Goal: Navigation & Orientation: Find specific page/section

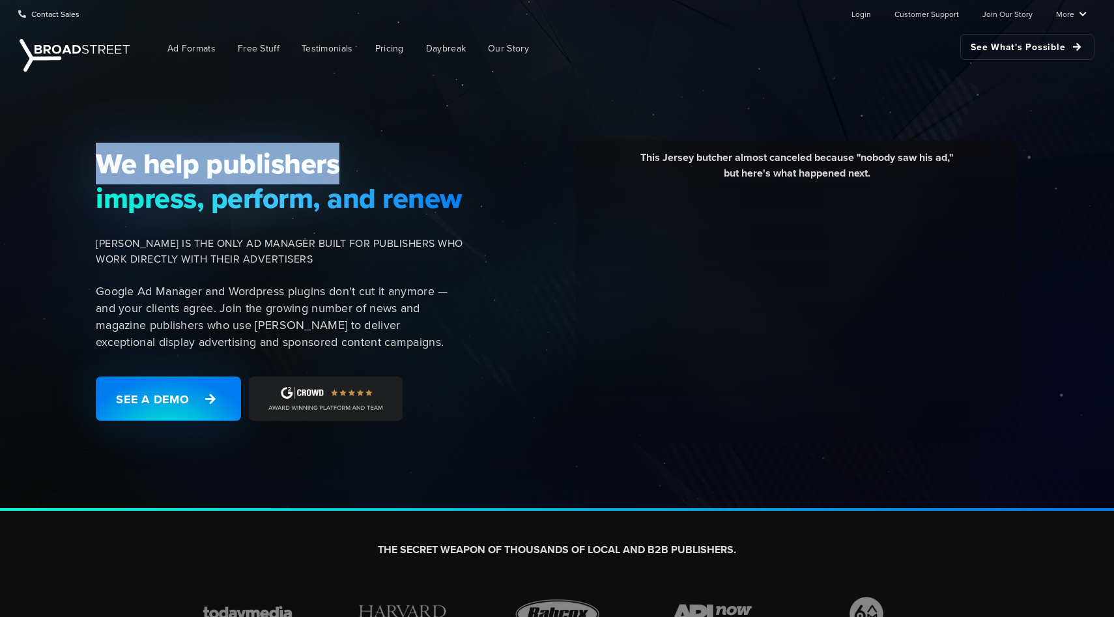
drag, startPoint x: 99, startPoint y: 168, endPoint x: 343, endPoint y: 171, distance: 243.6
click at [343, 171] on span "We help publishers" at bounding box center [279, 164] width 367 height 34
click at [356, 117] on div "We help publishers impress, perform, and renew [PERSON_NAME] IS THE ONLY AD MAN…" at bounding box center [557, 293] width 1114 height 436
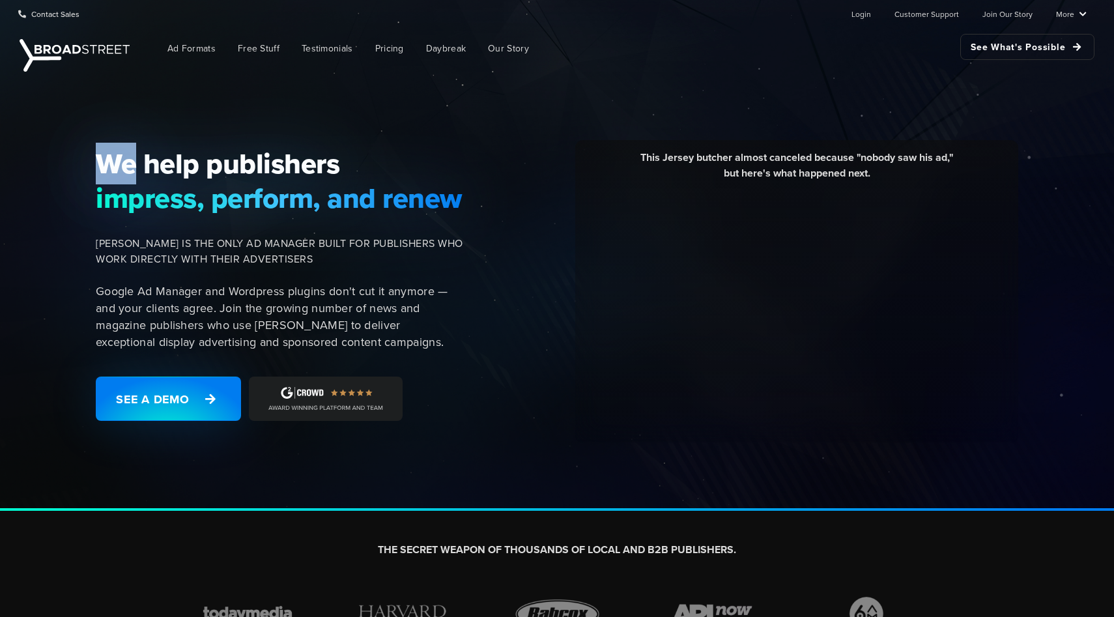
drag, startPoint x: 135, startPoint y: 166, endPoint x: 88, endPoint y: 162, distance: 47.7
click at [88, 163] on div "We help publishers impress, perform, and renew [PERSON_NAME] IS THE ONLY AD MAN…" at bounding box center [283, 292] width 391 height 290
click at [88, 162] on div "We help publishers impress, perform, and renew [PERSON_NAME] IS THE ONLY AD MAN…" at bounding box center [283, 292] width 391 height 290
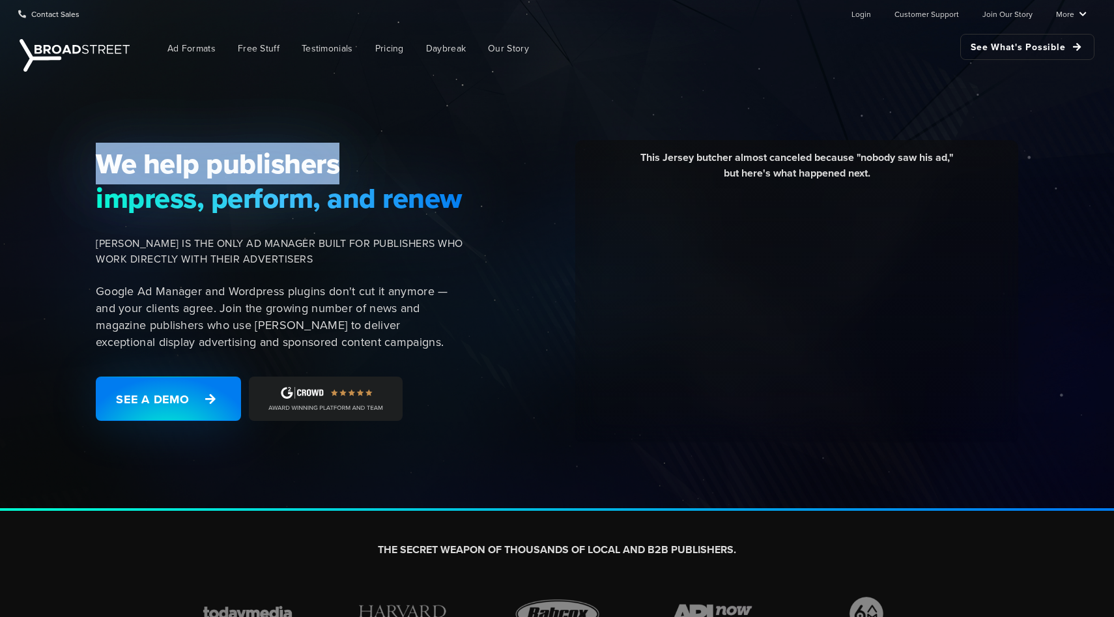
drag, startPoint x: 94, startPoint y: 163, endPoint x: 369, endPoint y: 148, distance: 275.2
click at [369, 148] on div "We help publishers impress, perform, and renew [PERSON_NAME] IS THE ONLY AD MAN…" at bounding box center [283, 292] width 391 height 290
click at [242, 135] on div "We help publishers impress, perform, and renew [PERSON_NAME] IS THE ONLY AD MAN…" at bounding box center [557, 293] width 1114 height 436
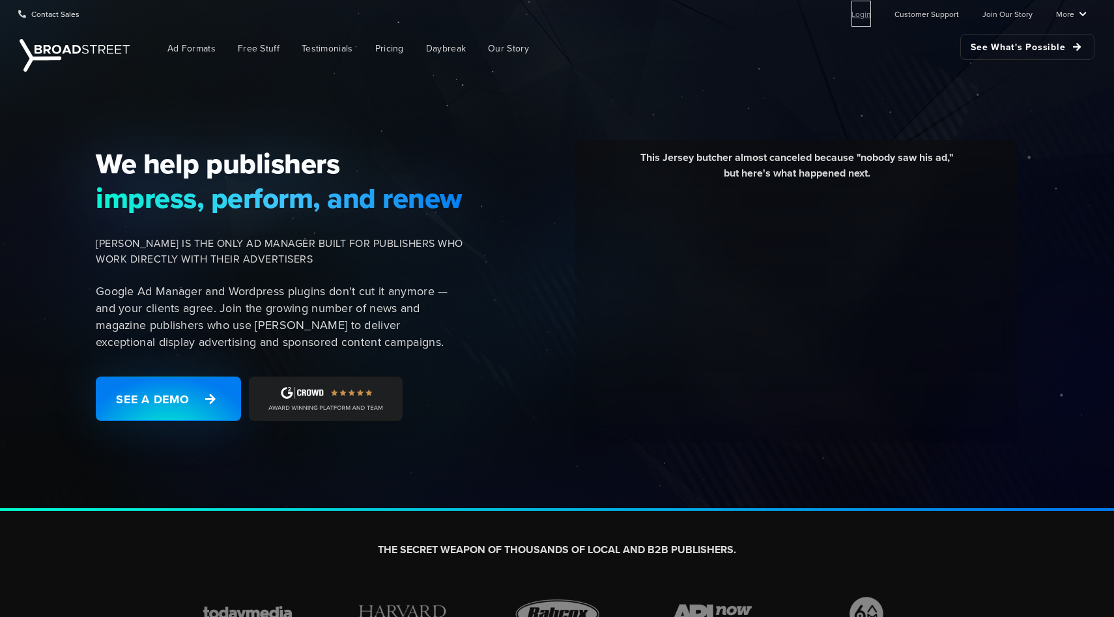
click at [864, 11] on link "Login" at bounding box center [861, 14] width 20 height 26
